Goal: Task Accomplishment & Management: Use online tool/utility

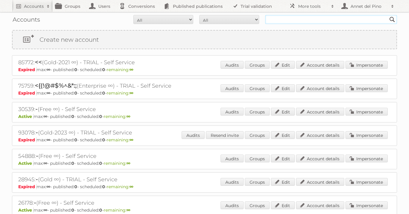
click at [303, 17] on input "text" at bounding box center [331, 19] width 132 height 9
type input "v"
paste input "[EMAIL_ADDRESS][DOMAIN_NAME]"
type input "[EMAIL_ADDRESS][DOMAIN_NAME]"
click at [388, 15] on input "Search" at bounding box center [392, 19] width 9 height 9
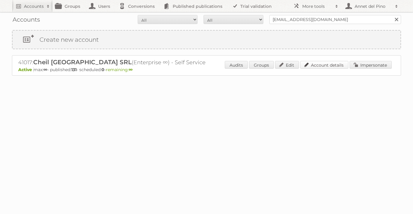
click at [320, 65] on link "Account details" at bounding box center [324, 65] width 48 height 8
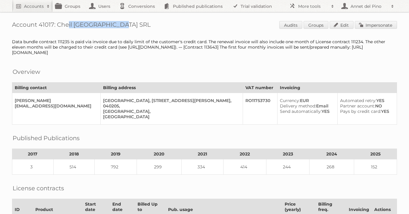
drag, startPoint x: 116, startPoint y: 26, endPoint x: 58, endPoint y: 24, distance: 58.4
click at [58, 24] on h1 "Account 41017: Cheil [GEOGRAPHIC_DATA] SRL Audits Groups Edit Impersonate" at bounding box center [204, 25] width 385 height 9
copy h1 "Cheil [GEOGRAPHIC_DATA] SRL"
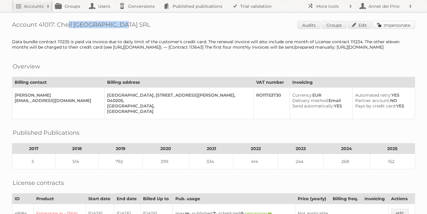
click at [403, 24] on link "Impersonate" at bounding box center [394, 25] width 42 height 8
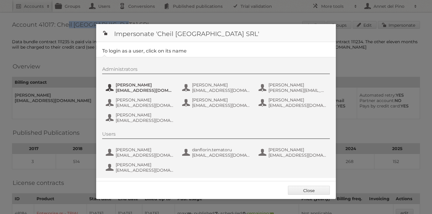
click at [156, 86] on span "Andrea Damian" at bounding box center [145, 84] width 58 height 5
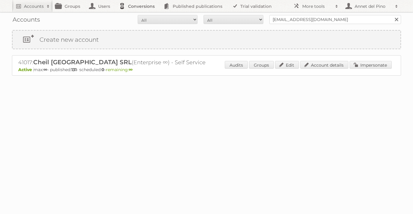
click at [147, 5] on link "Conversions" at bounding box center [138, 6] width 45 height 12
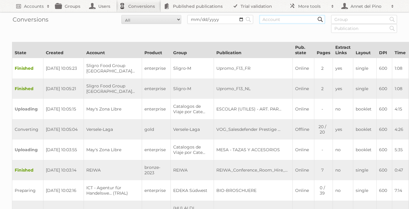
click at [285, 18] on input "text" at bounding box center [292, 19] width 66 height 9
paste input "Cheil [GEOGRAPHIC_DATA] SRL"
type input "Cheil [GEOGRAPHIC_DATA] SRL"
click at [244, 15] on input "Search" at bounding box center [248, 19] width 9 height 9
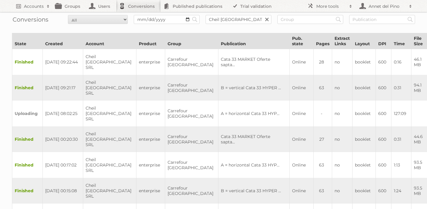
click at [76, 111] on span "2025-09-11 08:02:25" at bounding box center [61, 113] width 32 height 5
click at [219, 113] on td "A = horizontal Cata 33 HYP..." at bounding box center [254, 114] width 71 height 26
click at [239, 22] on input "Cheil [GEOGRAPHIC_DATA] SRL" at bounding box center [239, 19] width 66 height 9
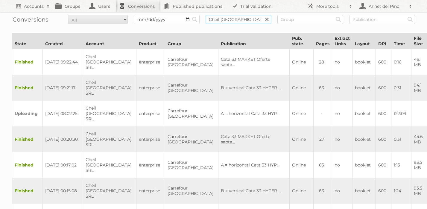
click at [239, 22] on input "Cheil [GEOGRAPHIC_DATA] SRL" at bounding box center [239, 19] width 66 height 9
click at [273, 20] on form "All New Preparing Converting Finished Canceled Failed Search Cheil Romania SRL …" at bounding box center [213, 19] width 403 height 9
click at [268, 20] on link at bounding box center [267, 19] width 9 height 9
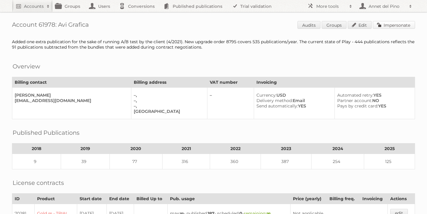
click at [387, 24] on link "Impersonate" at bounding box center [394, 25] width 42 height 8
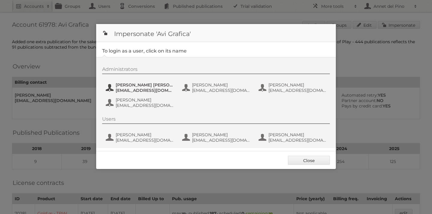
click at [155, 91] on span "acutinibrandi@criteria.online" at bounding box center [145, 89] width 58 height 5
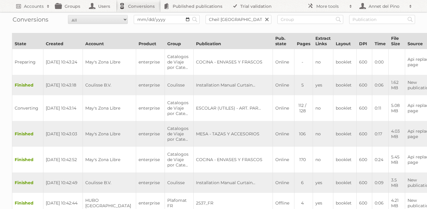
type input "Cheil [GEOGRAPHIC_DATA] SRL"
click at [191, 15] on input "Search" at bounding box center [195, 19] width 9 height 9
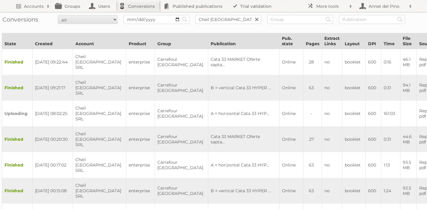
scroll to position [0, 11]
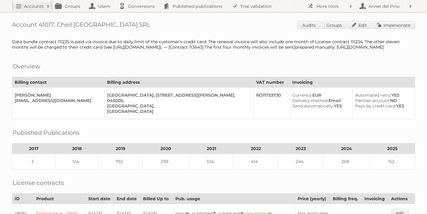
drag, startPoint x: 114, startPoint y: 25, endPoint x: 57, endPoint y: 26, distance: 57.5
click at [57, 26] on h1 "Account 41017: Cheil [GEOGRAPHIC_DATA] SRL Audits Groups Edit Impersonate" at bounding box center [213, 25] width 403 height 9
copy h1 "Cheil [GEOGRAPHIC_DATA] SRL"
